Goal: Task Accomplishment & Management: Complete application form

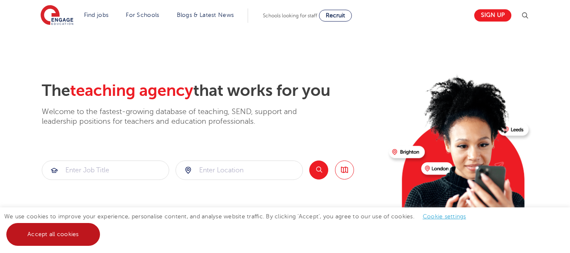
click at [71, 229] on link "Accept all cookies" at bounding box center [53, 234] width 94 height 23
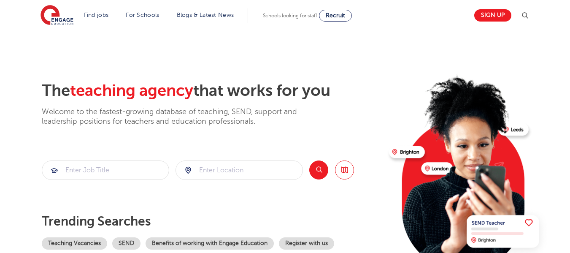
scroll to position [160, 0]
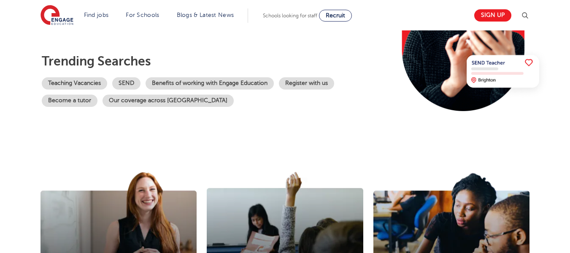
click at [76, 76] on section "Trending searches Teaching Vacancies SEND Benefits of working with Engage Educa…" at bounding box center [212, 80] width 340 height 53
click at [77, 80] on link "Teaching Vacancies" at bounding box center [74, 83] width 65 height 12
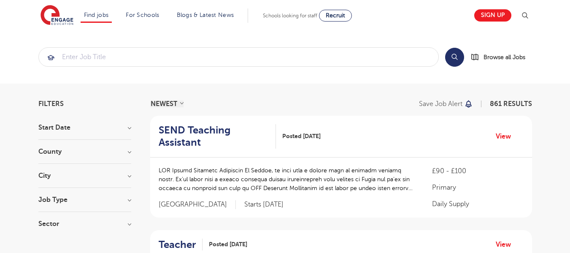
click at [92, 148] on h3 "County" at bounding box center [84, 151] width 93 height 7
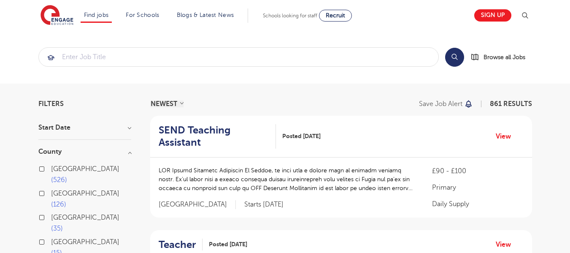
click at [64, 170] on span "London" at bounding box center [85, 169] width 68 height 8
click at [57, 170] on input "London 526" at bounding box center [53, 167] width 5 height 5
checkbox input "true"
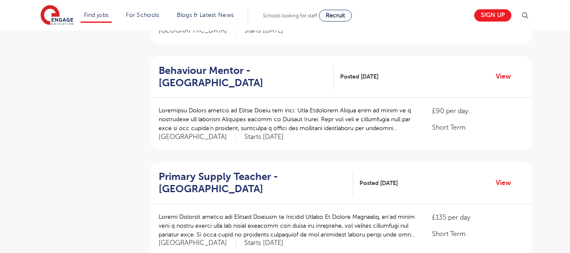
scroll to position [957, 0]
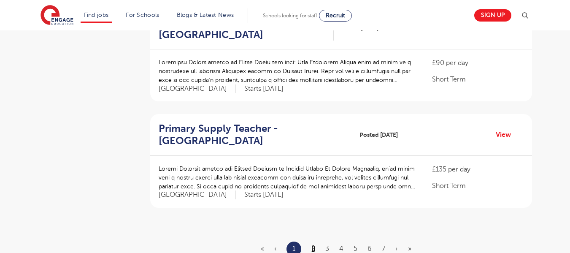
click at [315, 245] on link "2" at bounding box center [313, 249] width 4 height 8
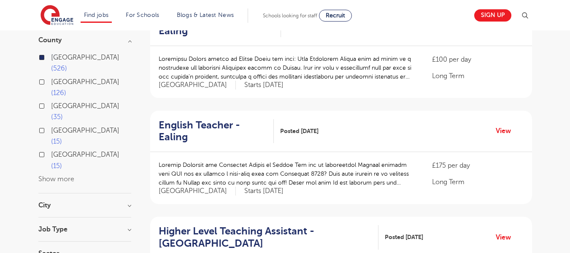
scroll to position [114, 0]
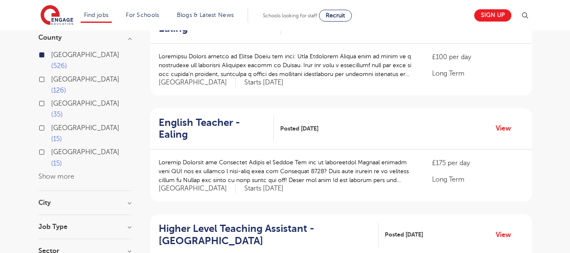
click at [73, 199] on h3 "City" at bounding box center [84, 202] width 93 height 7
click at [74, 229] on span "Newham" at bounding box center [65, 233] width 28 height 8
click at [57, 229] on input "Newham 30" at bounding box center [53, 231] width 5 height 5
checkbox input "true"
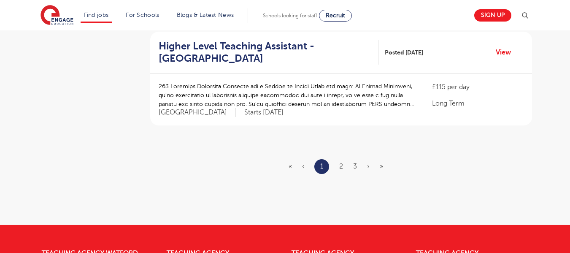
scroll to position [1037, 0]
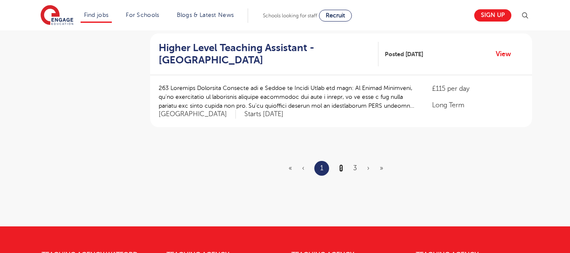
click at [340, 164] on link "2" at bounding box center [341, 168] width 4 height 8
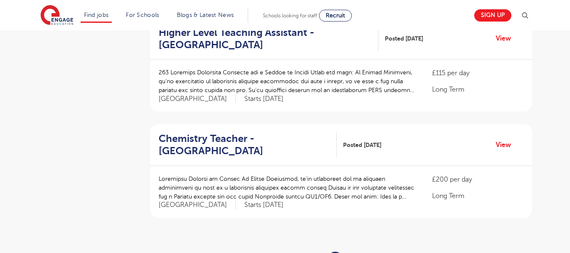
scroll to position [947, 0]
click at [356, 252] on link "3" at bounding box center [355, 258] width 4 height 8
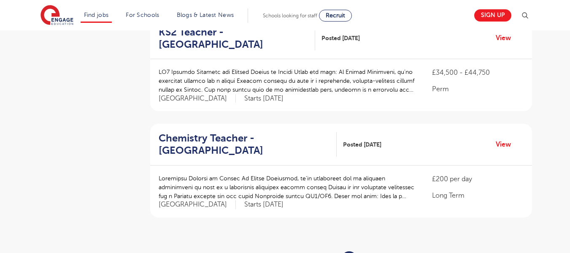
scroll to position [0, 0]
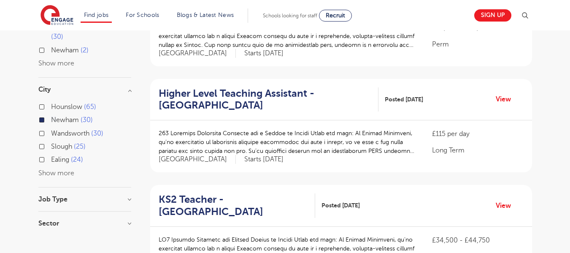
scroll to position [143, 0]
click at [356, 234] on p at bounding box center [287, 247] width 257 height 27
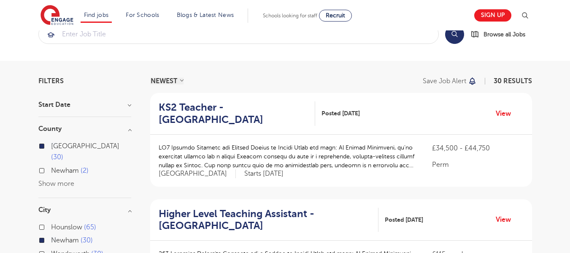
scroll to position [0, 0]
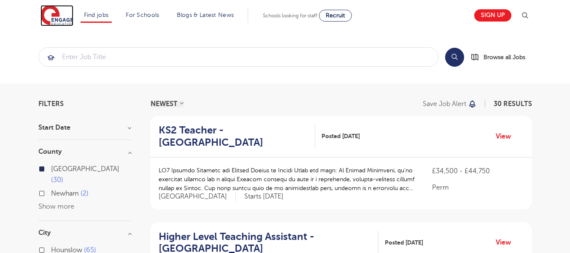
click at [73, 16] on img at bounding box center [56, 15] width 33 height 21
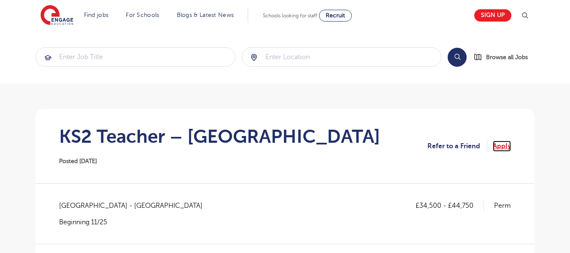
click at [504, 144] on link "Apply" at bounding box center [502, 145] width 18 height 11
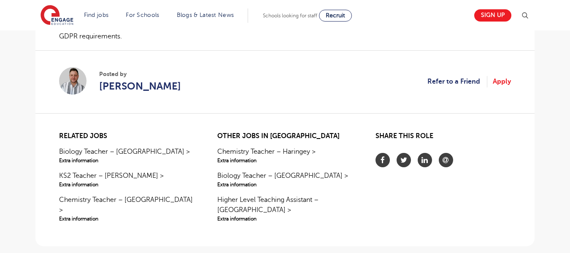
scroll to position [877, 0]
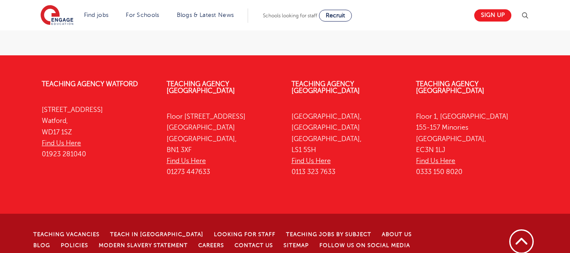
drag, startPoint x: 465, startPoint y: 158, endPoint x: 418, endPoint y: 159, distance: 47.7
click at [418, 159] on p "Floor 1, Portsoken House 155-157 Minories London, EC3N 1LJ Find Us Here 0333 15…" at bounding box center [472, 144] width 112 height 67
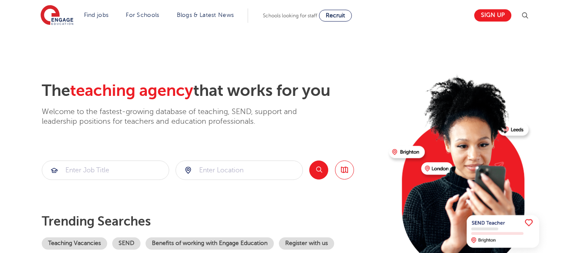
scroll to position [199, 0]
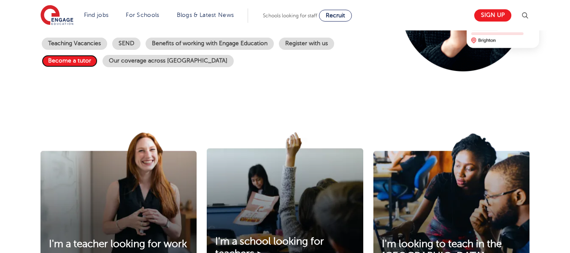
click at [67, 62] on link "Become a tutor" at bounding box center [70, 61] width 56 height 12
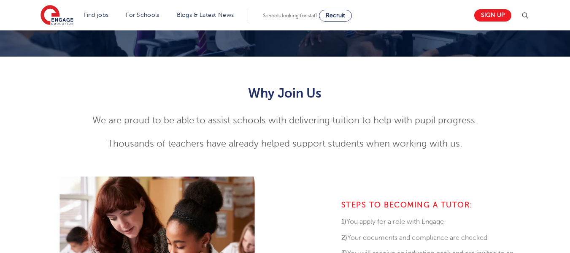
scroll to position [323, 0]
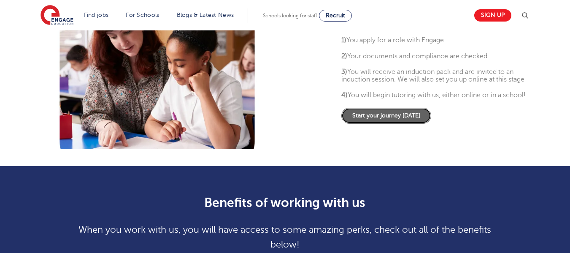
click at [410, 124] on link "Start your journey [DATE]" at bounding box center [386, 116] width 90 height 16
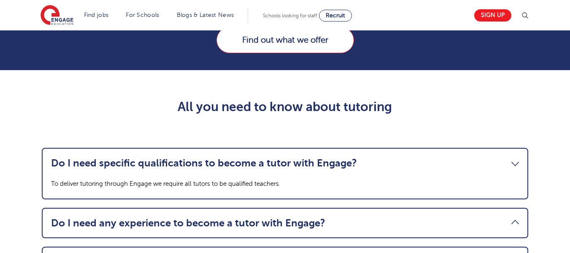
scroll to position [723, 0]
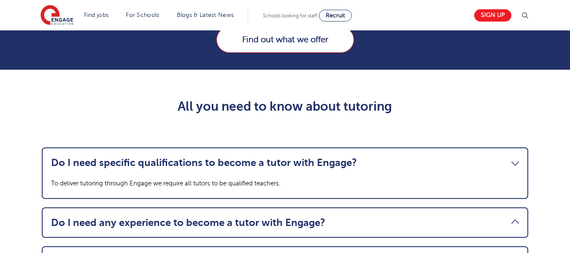
click at [303, 168] on link "Do I need specific qualifications to become a tutor with Engage?" at bounding box center [285, 162] width 468 height 12
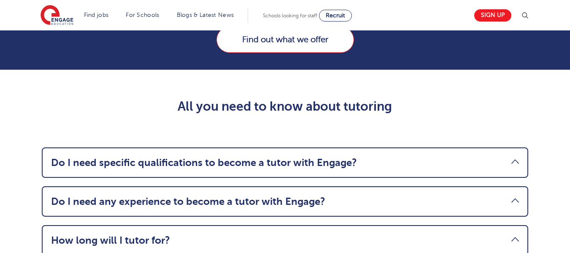
click at [303, 168] on link "Do I need specific qualifications to become a tutor with Engage?" at bounding box center [285, 162] width 468 height 12
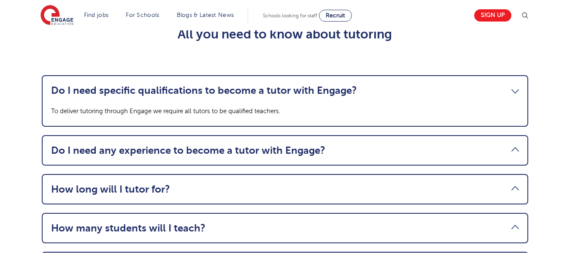
scroll to position [796, 0]
click at [286, 154] on link "Do I need any experience to become a tutor with Engage?" at bounding box center [285, 150] width 468 height 12
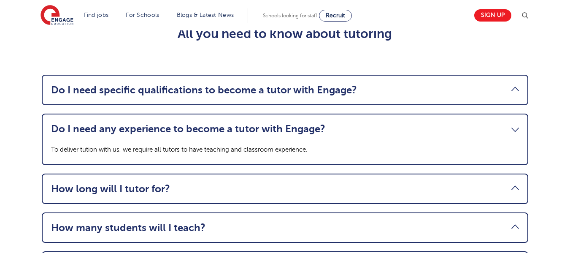
click at [258, 194] on link "How long will I tutor for?" at bounding box center [285, 189] width 468 height 12
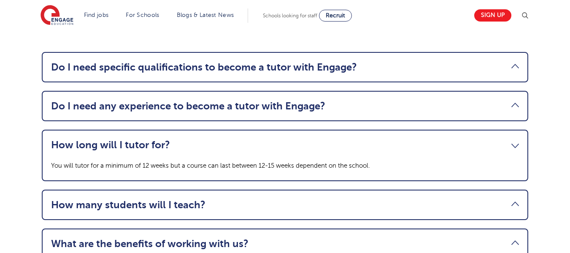
scroll to position [823, 0]
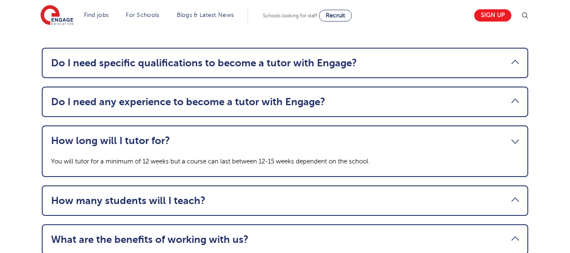
click at [188, 216] on li "How many students will I teach? Tuition can vary from 1-1 to a 1-6 ratio in sch…" at bounding box center [285, 200] width 486 height 30
click at [187, 206] on link "How many students will I teach?" at bounding box center [285, 200] width 468 height 12
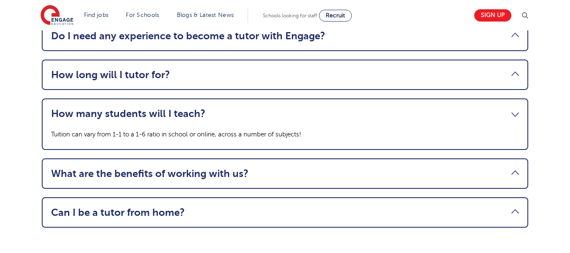
scroll to position [889, 0]
click at [191, 179] on link "What are the benefits of working with us?" at bounding box center [285, 173] width 468 height 12
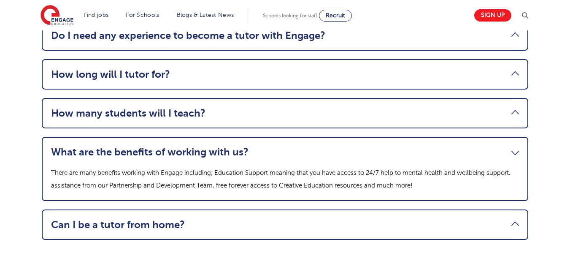
scroll to position [925, 0]
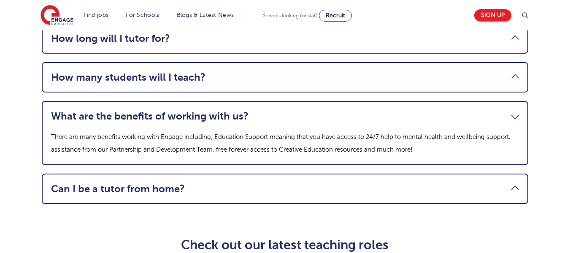
click at [154, 194] on link "Can I be a tutor from home?" at bounding box center [285, 189] width 468 height 12
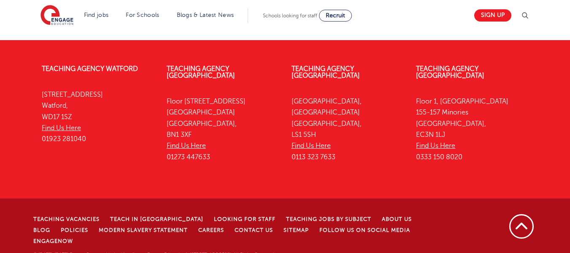
scroll to position [1755, 0]
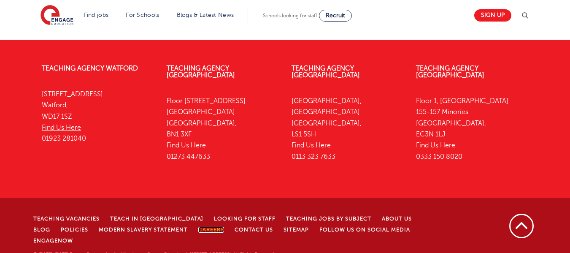
click at [198, 231] on link "Careers" at bounding box center [211, 229] width 26 height 6
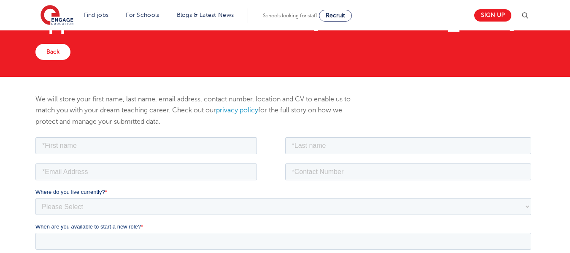
scroll to position [47, 0]
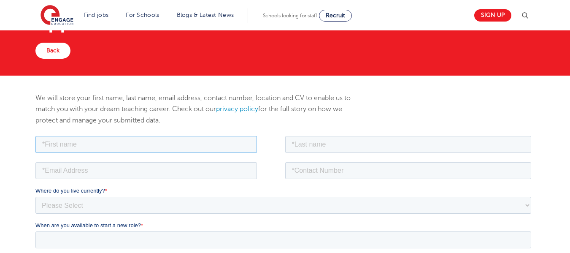
click at [175, 146] on input "text" at bounding box center [145, 143] width 221 height 17
